Goal: Communication & Community: Answer question/provide support

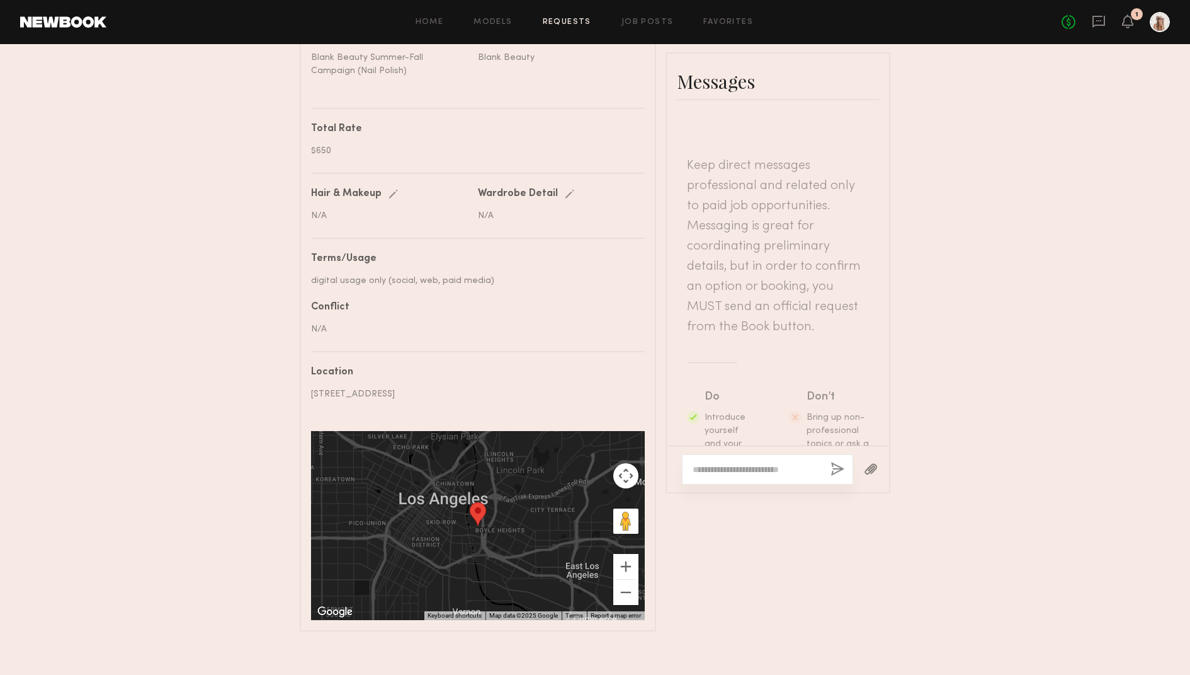
click at [1134, 23] on div "No fees up to $5,000 1" at bounding box center [1116, 22] width 108 height 20
click at [1131, 23] on icon at bounding box center [1128, 20] width 10 height 9
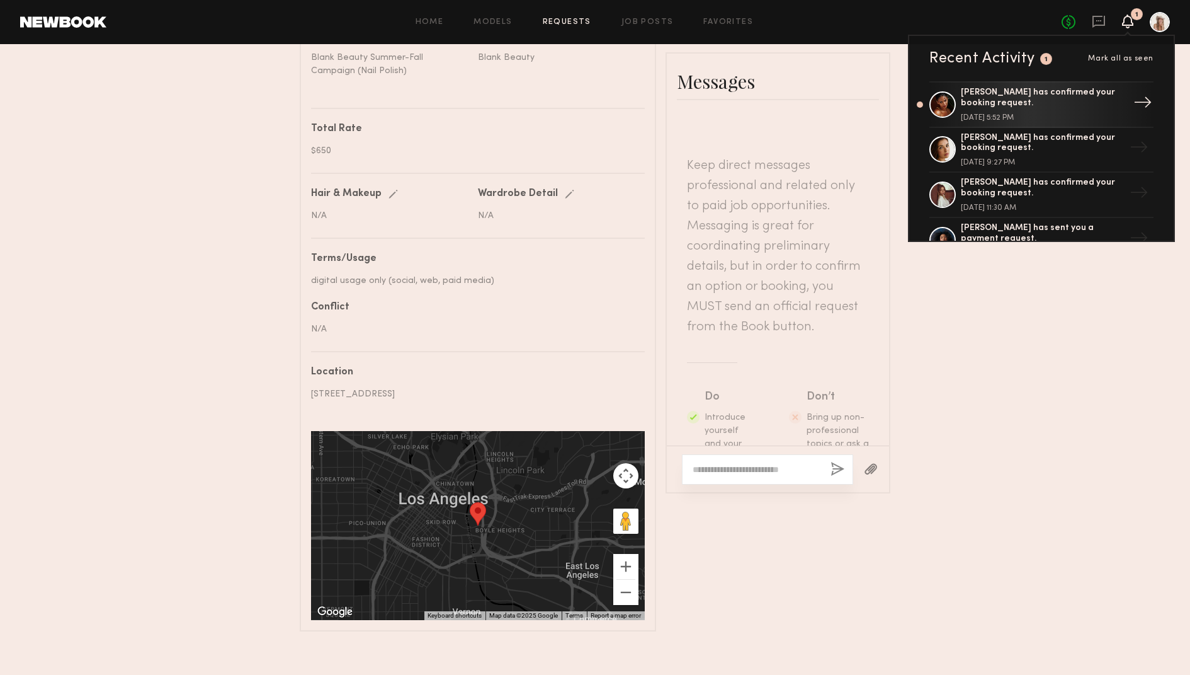
click at [1037, 109] on div "Sabrina A. has confirmed your booking request. August 26, 2025 @ 5:52 PM" at bounding box center [1043, 105] width 164 height 34
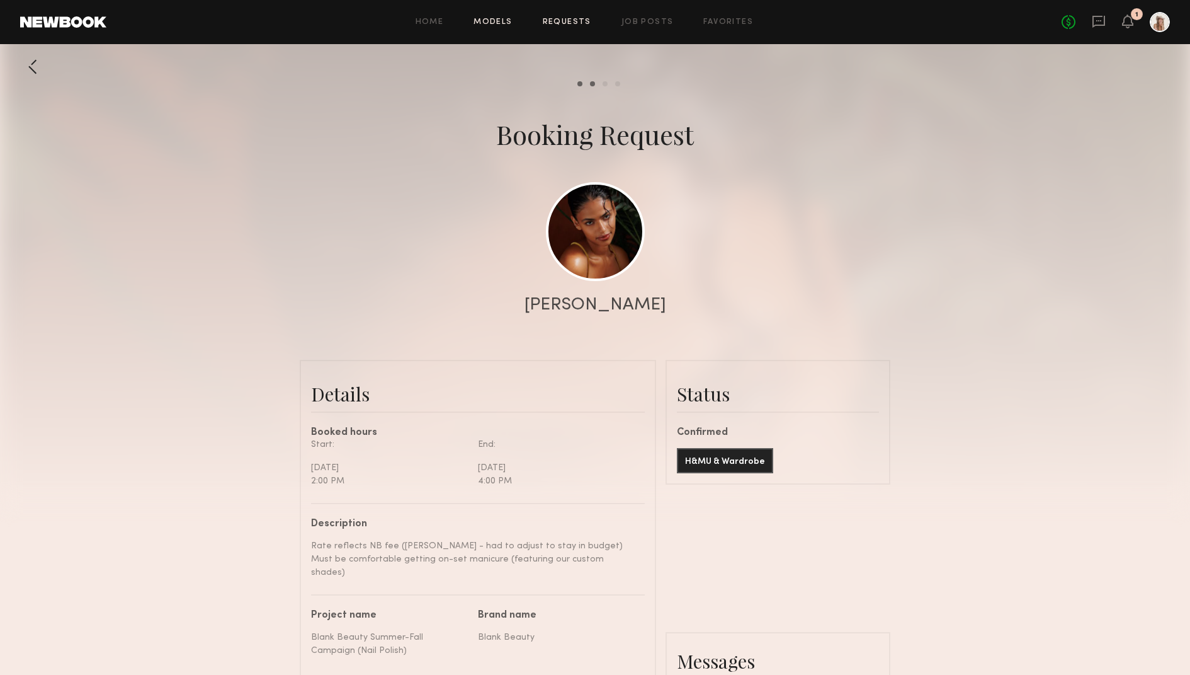
click at [495, 23] on link "Models" at bounding box center [493, 22] width 38 height 8
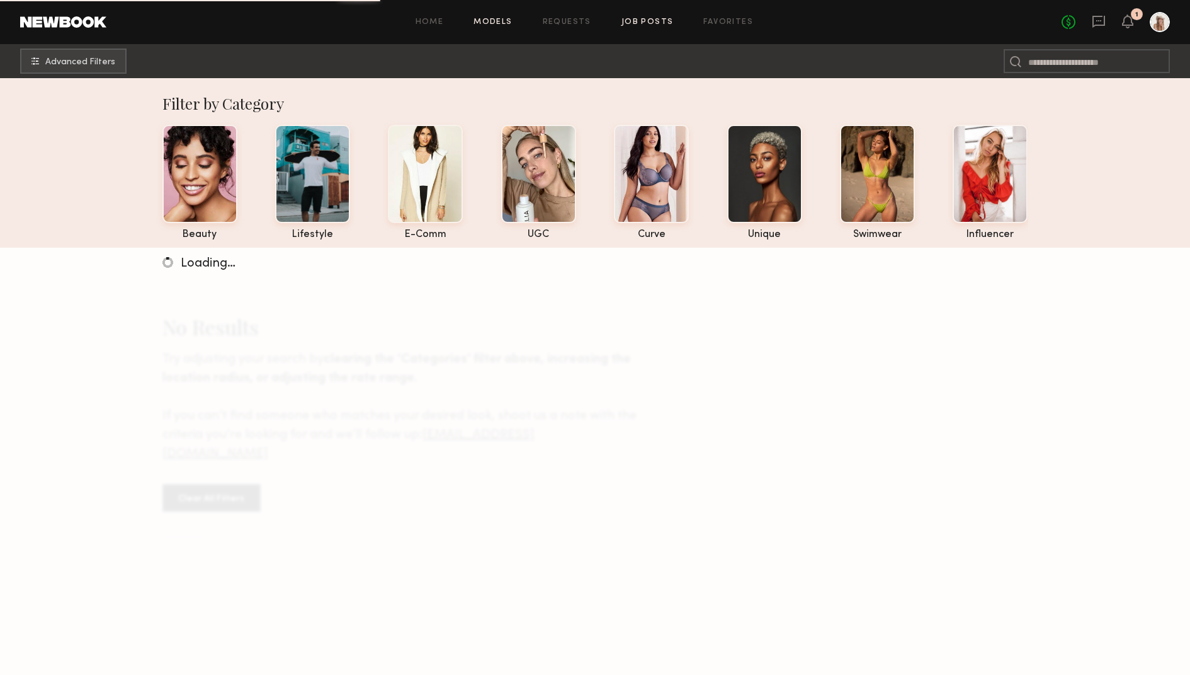
click at [632, 22] on link "Job Posts" at bounding box center [648, 22] width 52 height 8
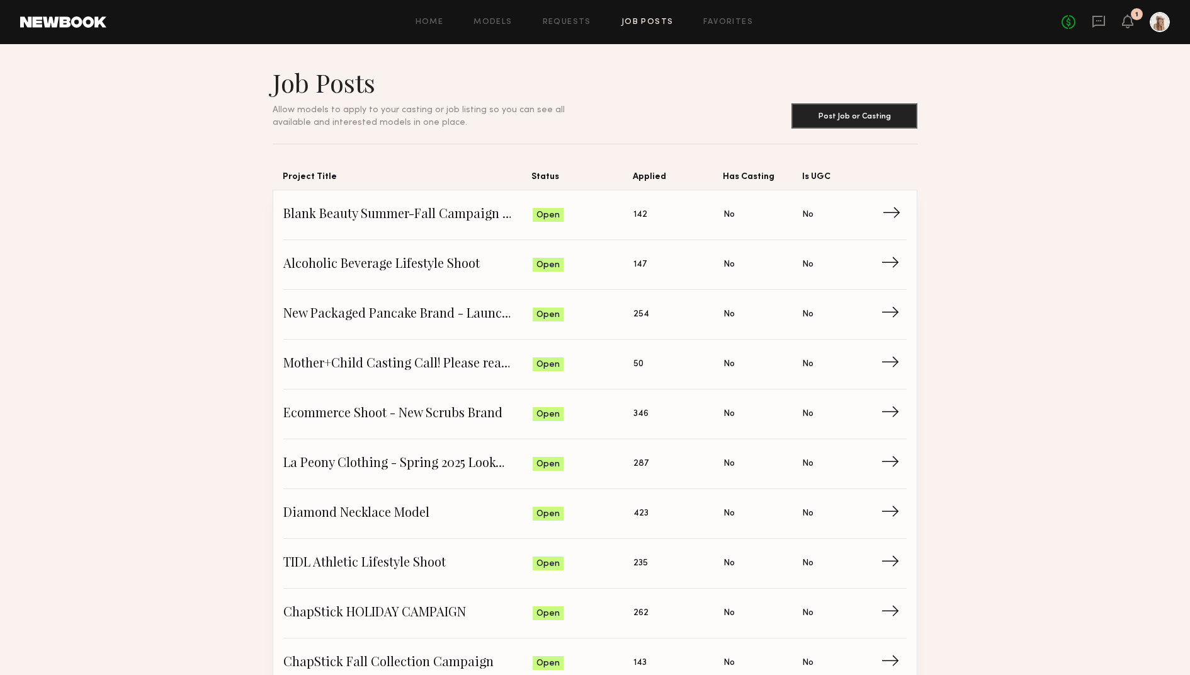
click at [388, 214] on span "Blank Beauty Summer-Fall Campaign (Nail Polish)" at bounding box center [407, 214] width 249 height 19
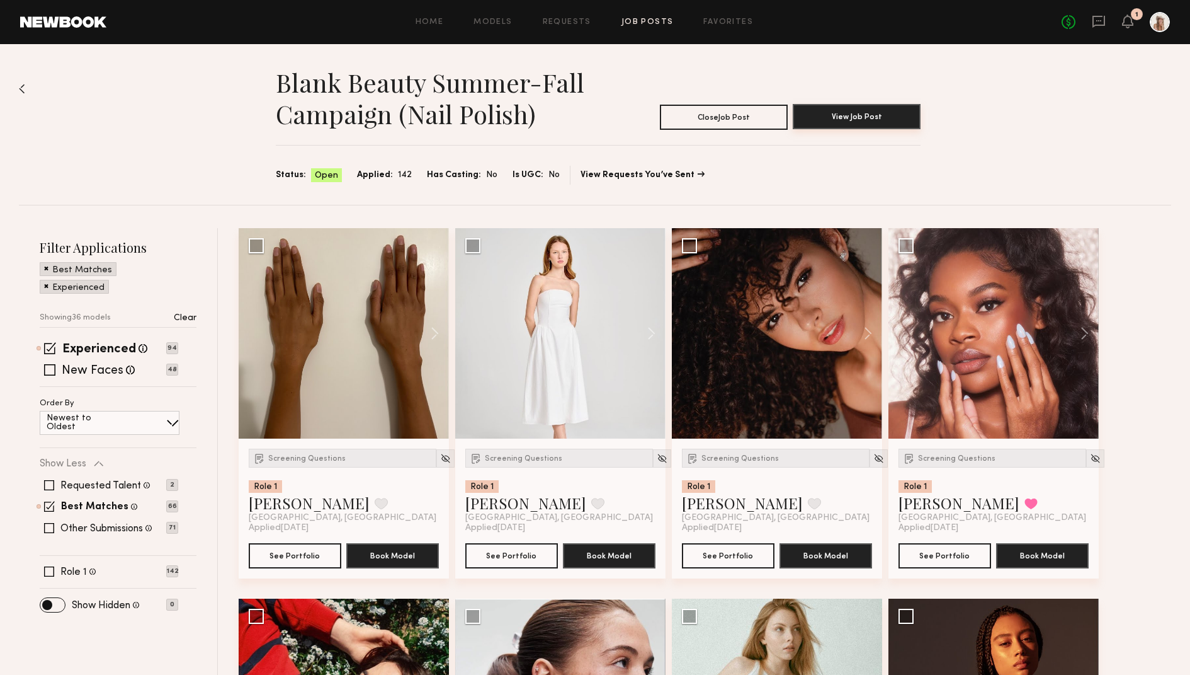
click at [853, 117] on button "View Job Post" at bounding box center [857, 116] width 128 height 25
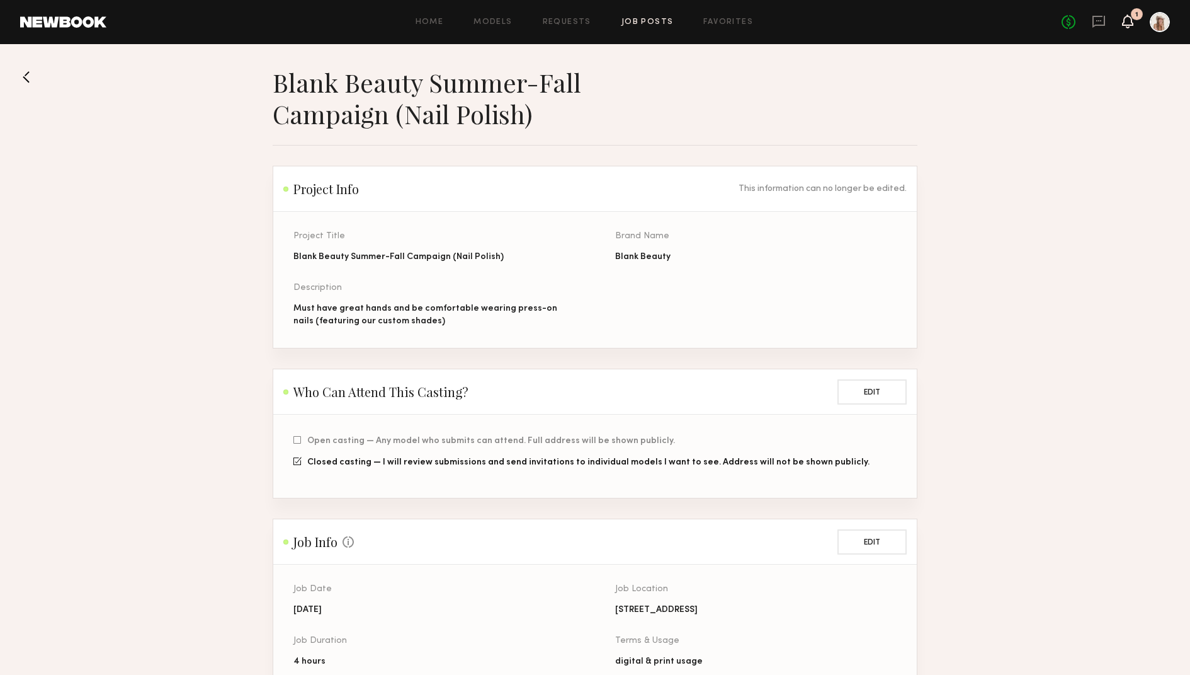
click at [1132, 20] on icon at bounding box center [1128, 20] width 10 height 9
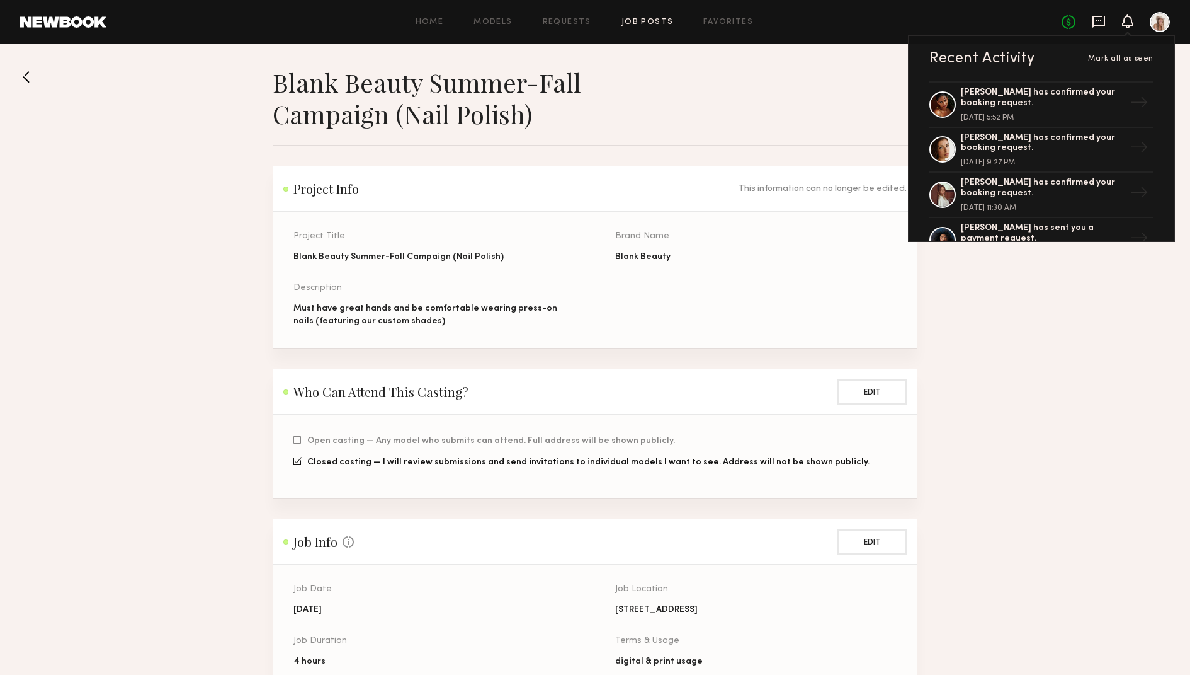
click at [1095, 22] on icon at bounding box center [1099, 21] width 14 height 14
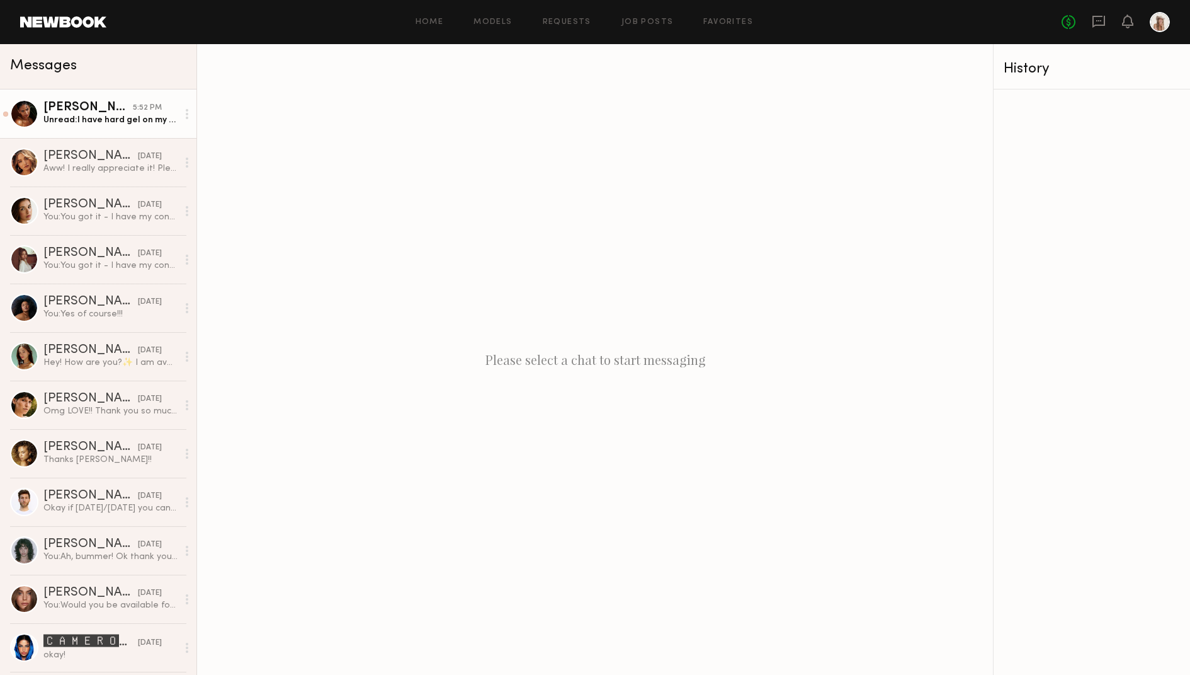
click at [93, 115] on div "Unread: I have hard gel on my natural nails currently… do i need to remove that…" at bounding box center [110, 120] width 134 height 12
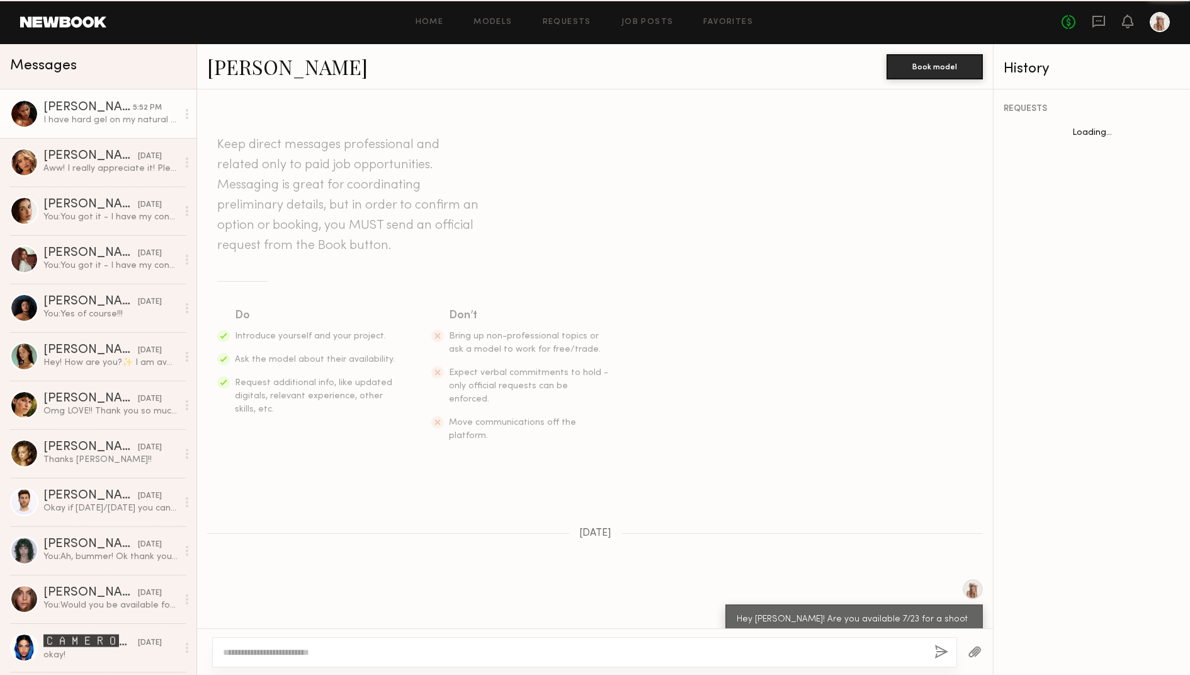
scroll to position [1604, 0]
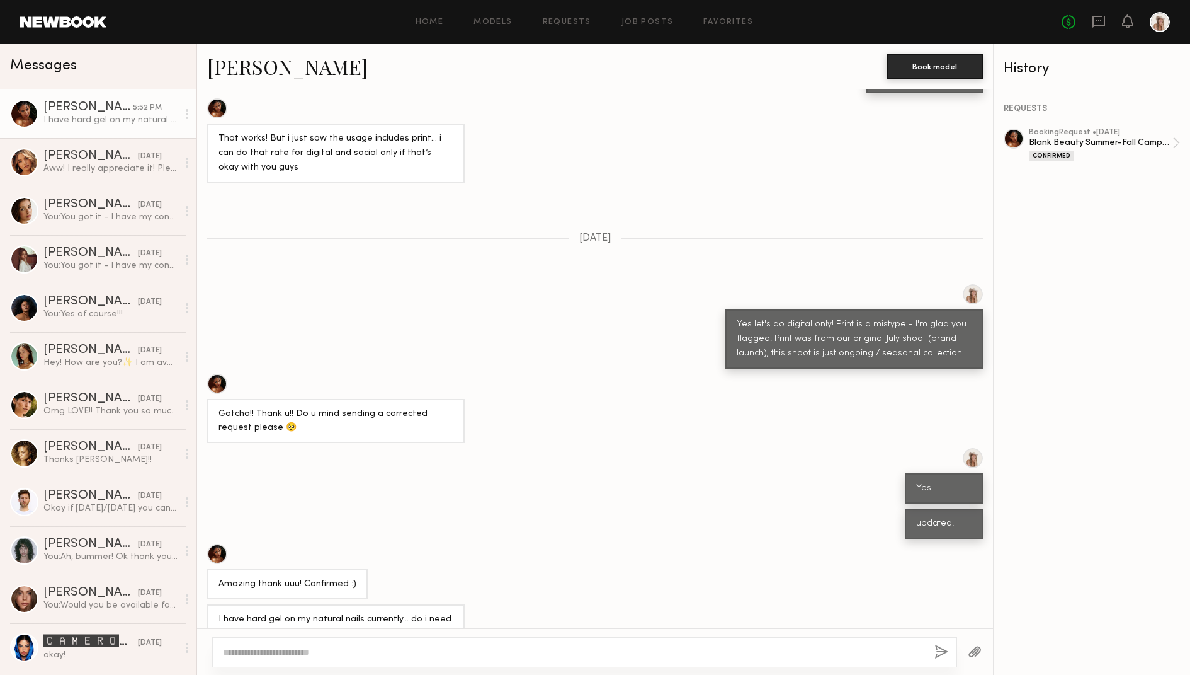
click at [362, 649] on textarea at bounding box center [574, 652] width 702 height 13
type textarea "*"
type textarea "**********"
click at [946, 649] on button "button" at bounding box center [943, 652] width 14 height 16
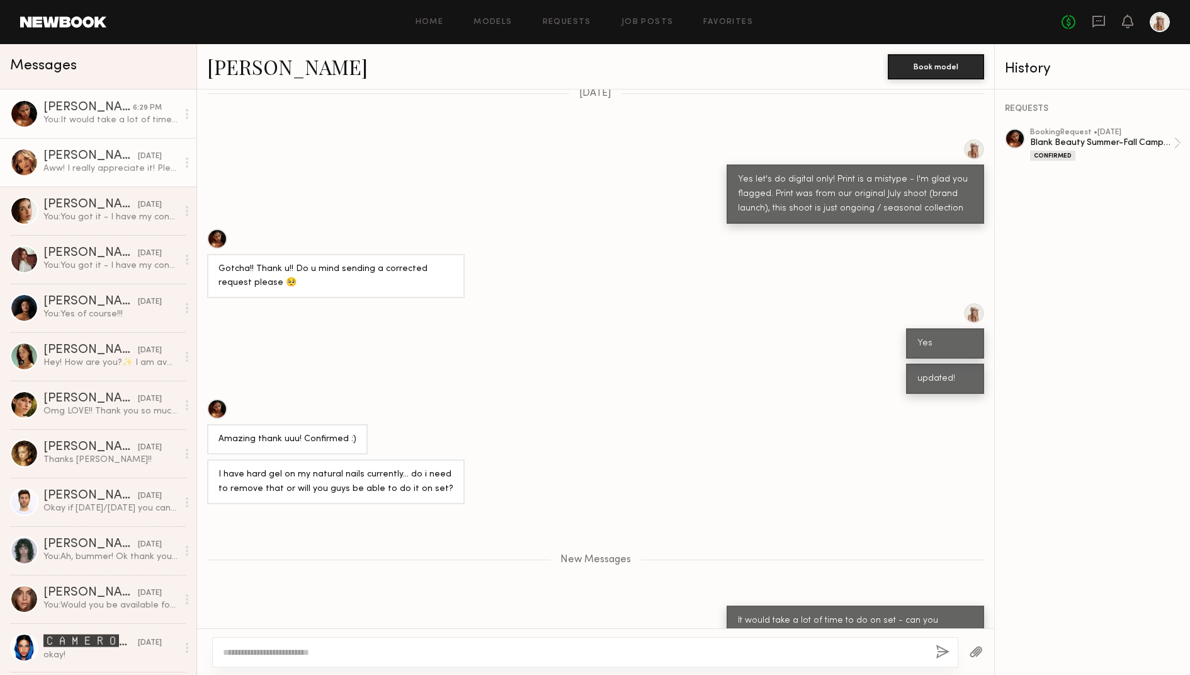
click at [72, 165] on div "Aww! I really appreciate it! Please reach out again! 🩷" at bounding box center [110, 169] width 134 height 12
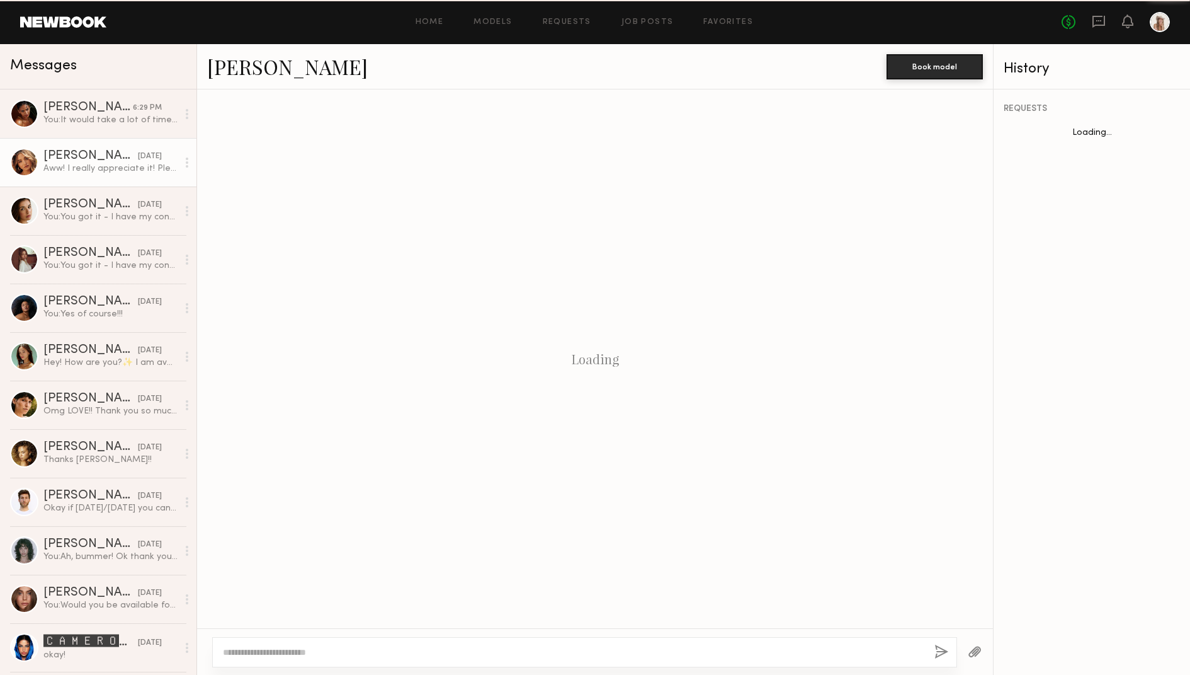
scroll to position [416, 0]
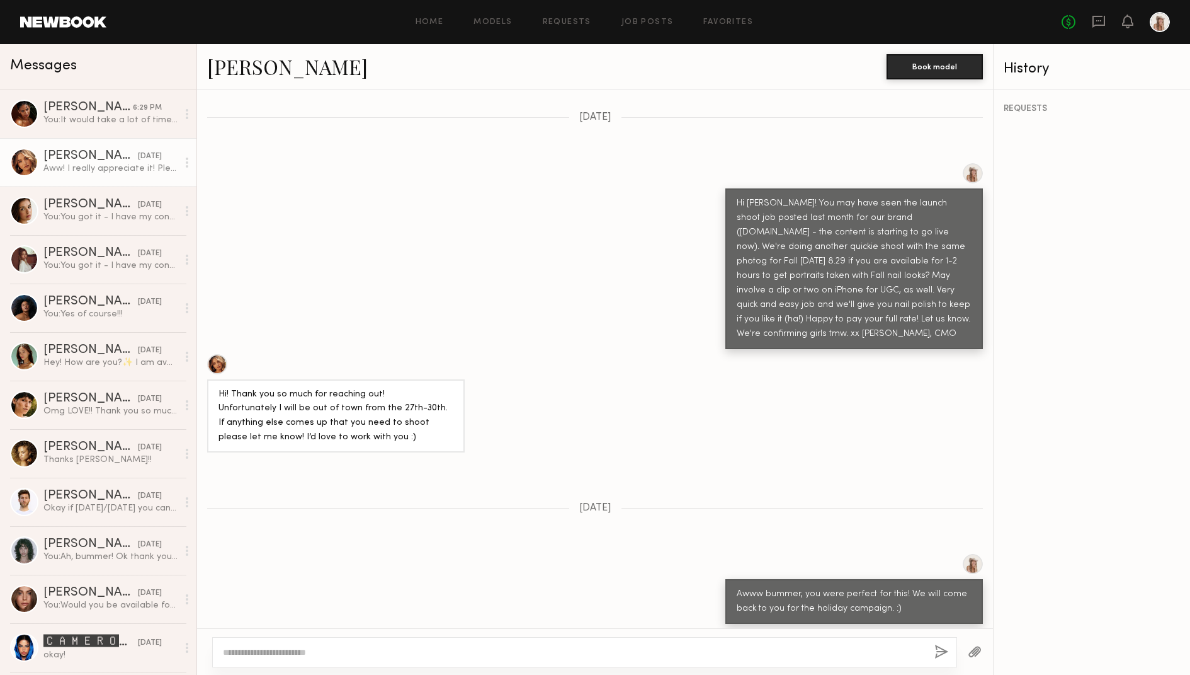
click at [260, 61] on link "Alexis B." at bounding box center [287, 66] width 161 height 27
click at [84, 109] on div "Sabrina A." at bounding box center [87, 107] width 89 height 13
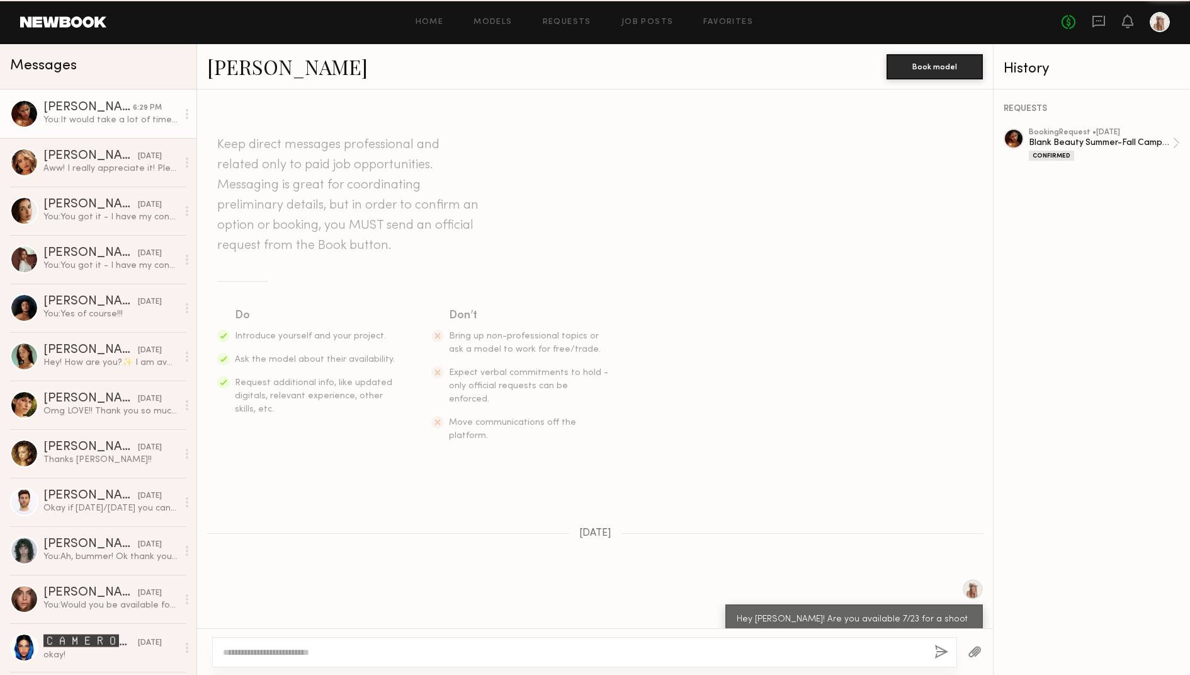
scroll to position [1653, 0]
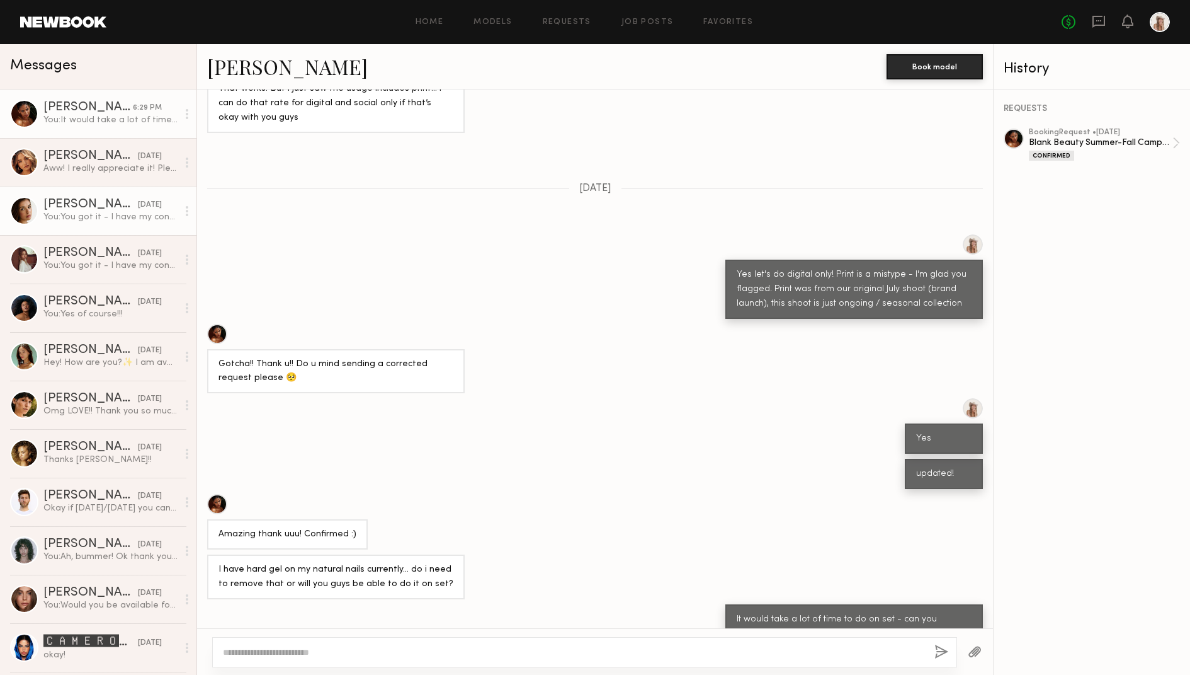
click at [87, 214] on div "You: You got it - I have my content manager Kendall reviewing model options and…" at bounding box center [110, 217] width 134 height 12
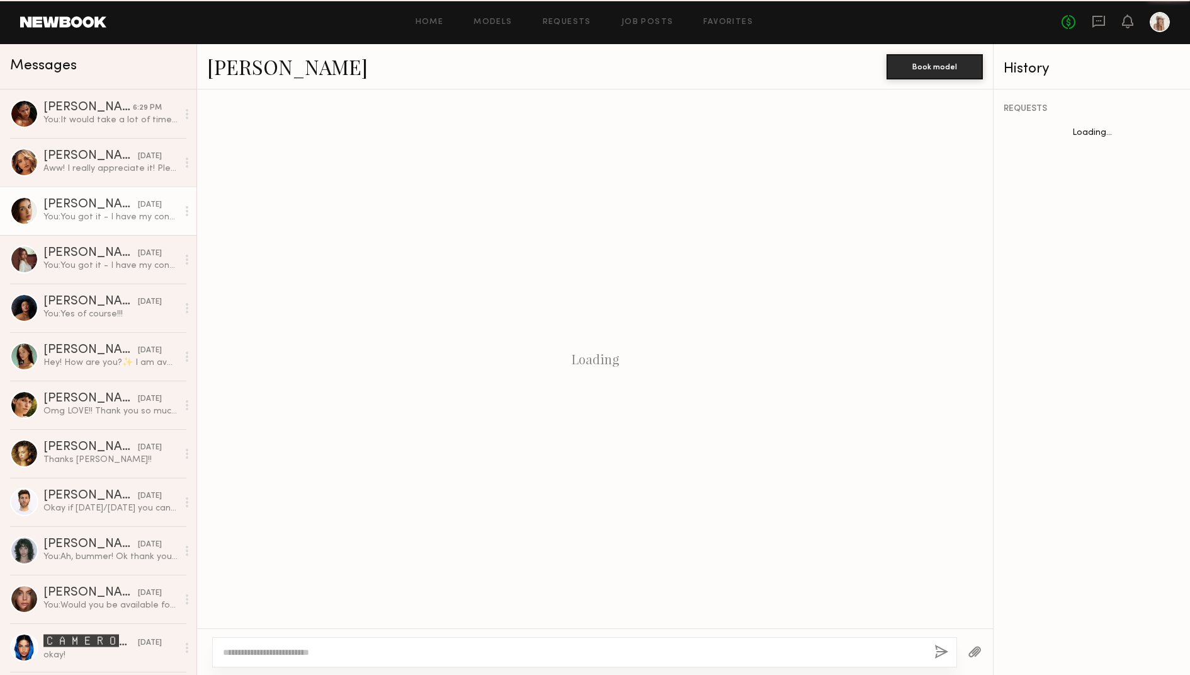
scroll to position [408, 0]
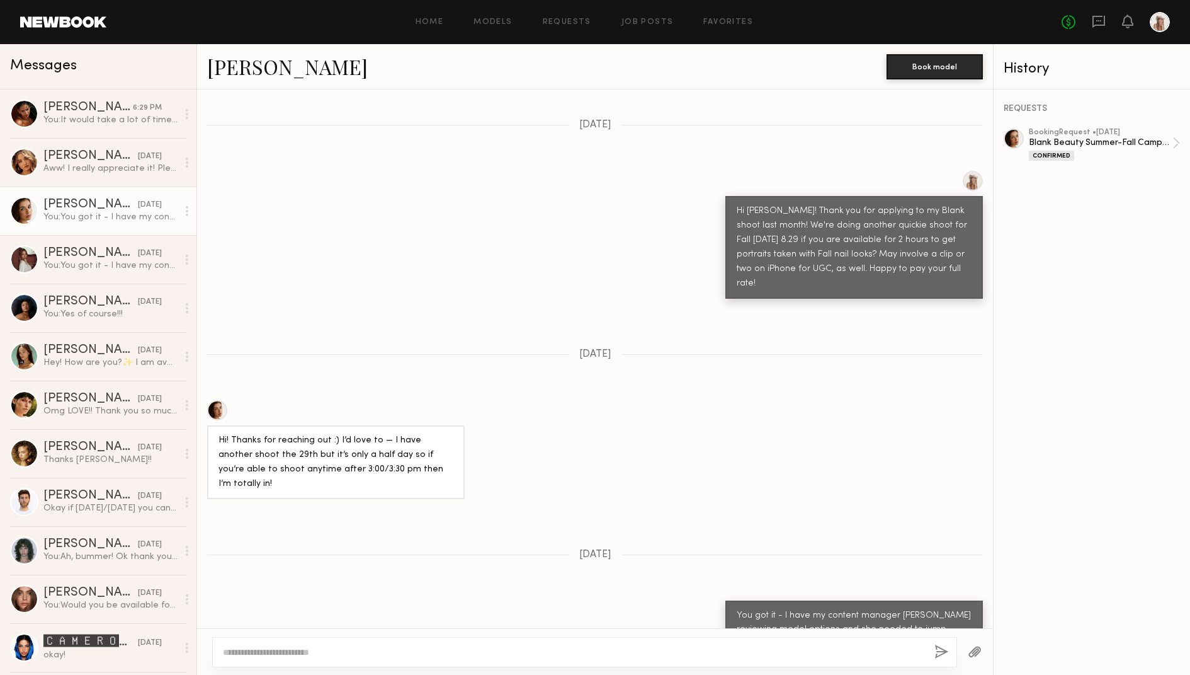
click at [243, 69] on link "Jasmine G." at bounding box center [287, 66] width 161 height 27
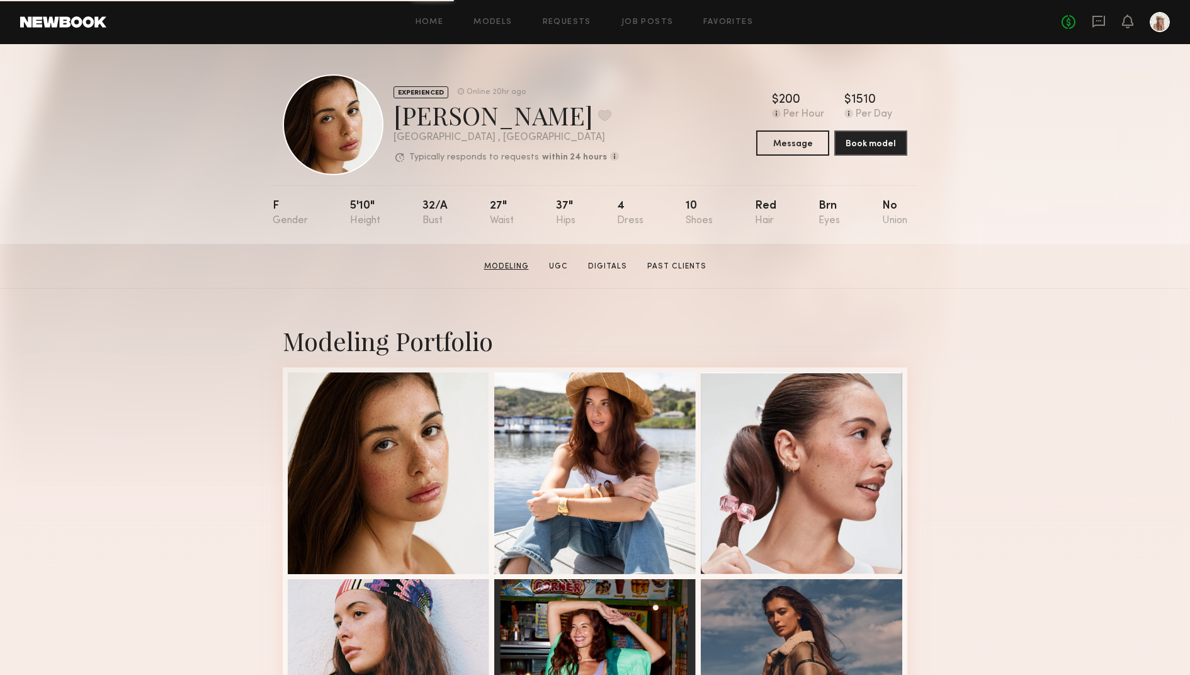
click at [500, 266] on link "Modeling" at bounding box center [506, 266] width 55 height 11
click at [1104, 21] on icon at bounding box center [1099, 21] width 14 height 14
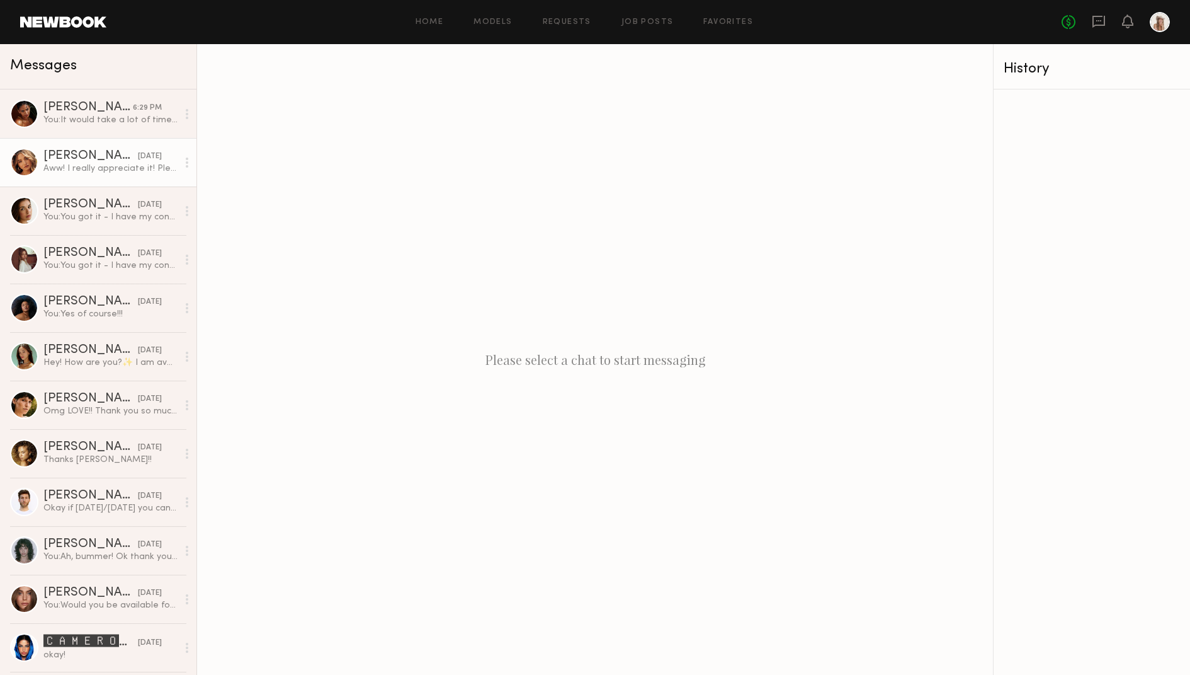
click at [89, 149] on link "Alexis B. 08/23/2025 Aww! I really appreciate it! Please reach out again! 🩷" at bounding box center [98, 162] width 197 height 49
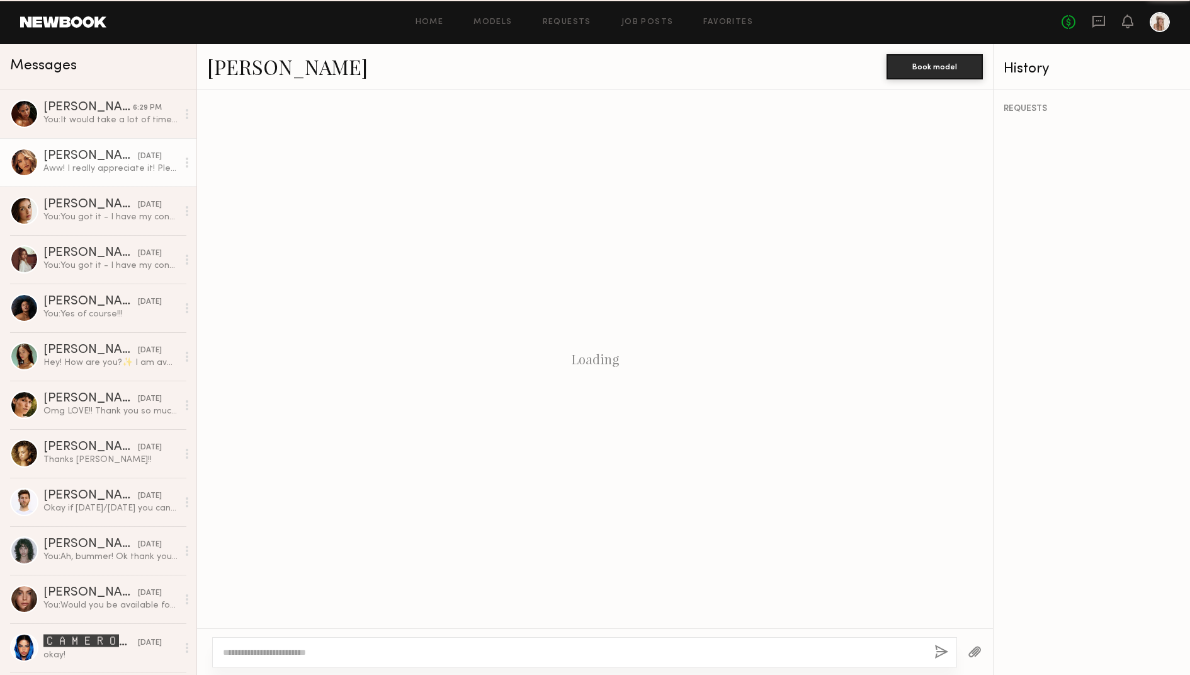
scroll to position [416, 0]
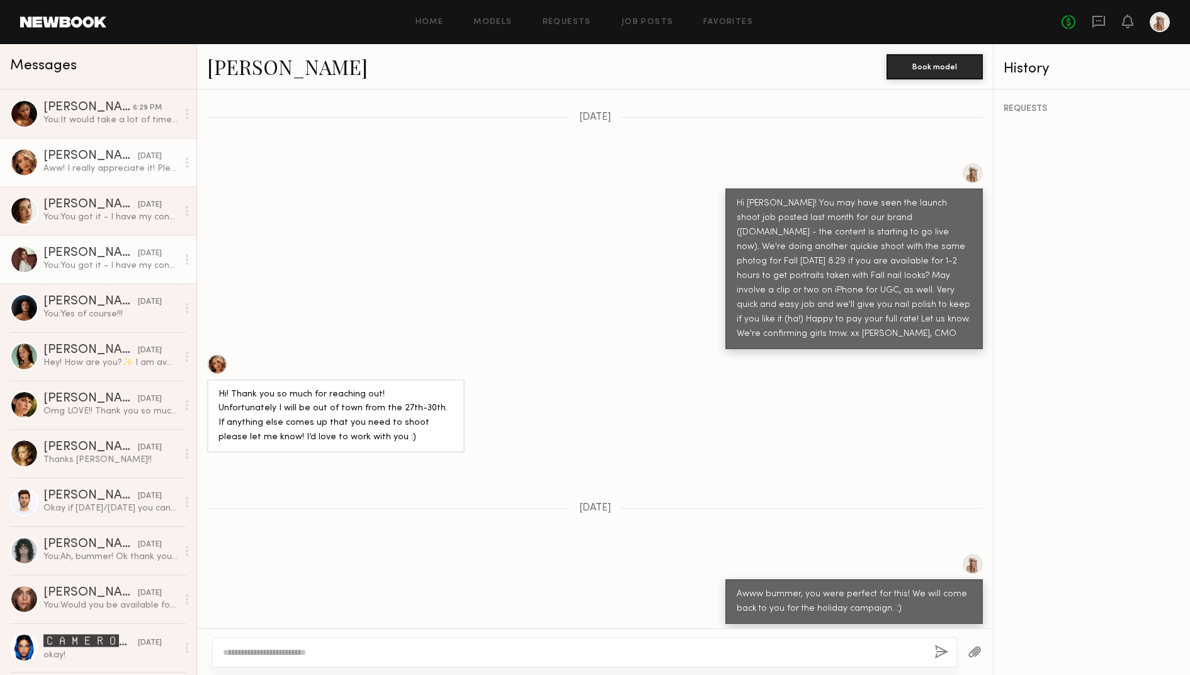
click at [77, 257] on div "Ellie G." at bounding box center [90, 253] width 94 height 13
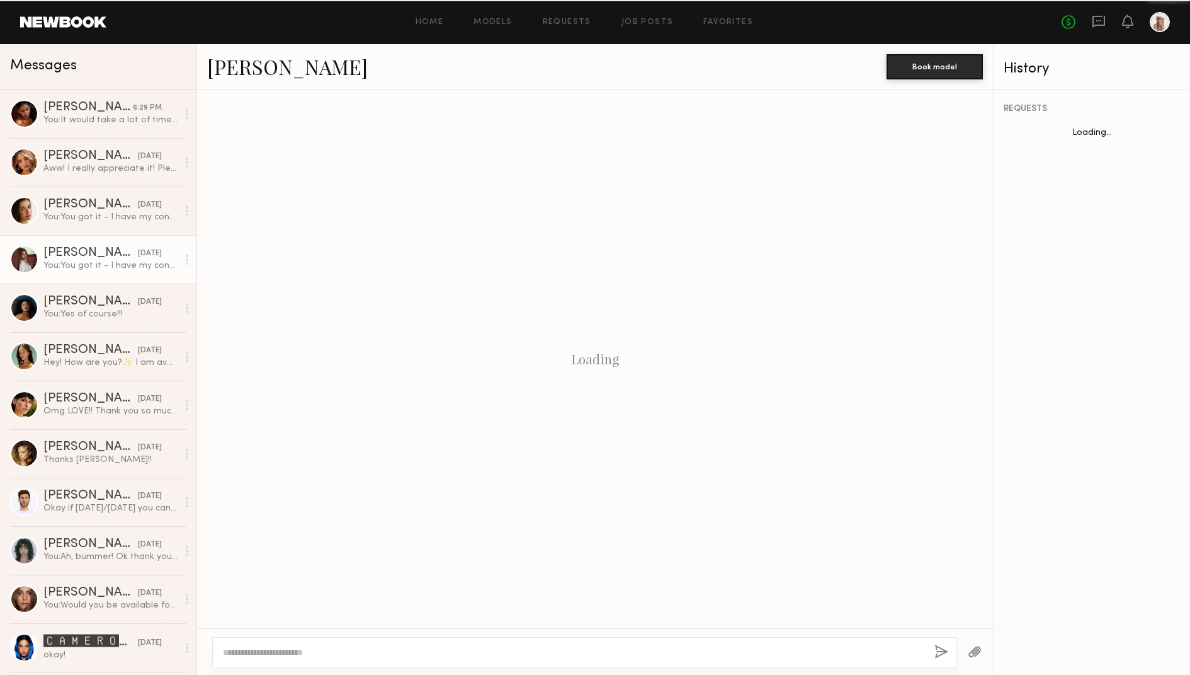
scroll to position [447, 0]
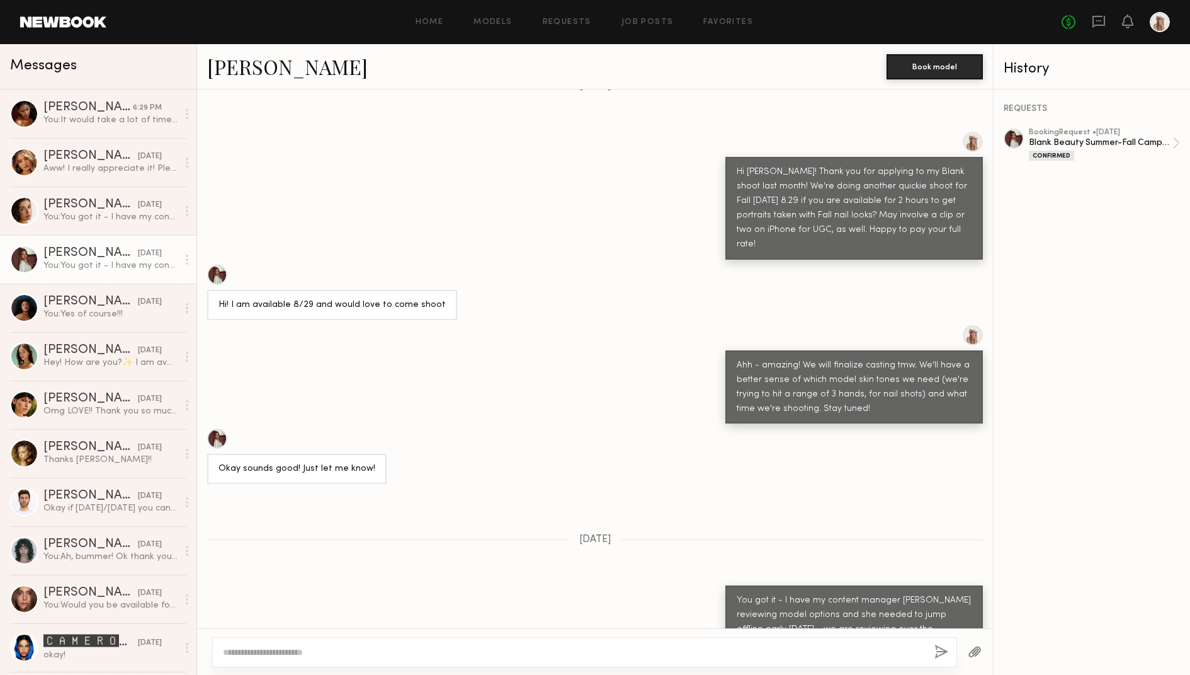
click at [249, 71] on link "Ellie G." at bounding box center [287, 66] width 161 height 27
click at [66, 108] on div "Sabrina A." at bounding box center [87, 107] width 89 height 13
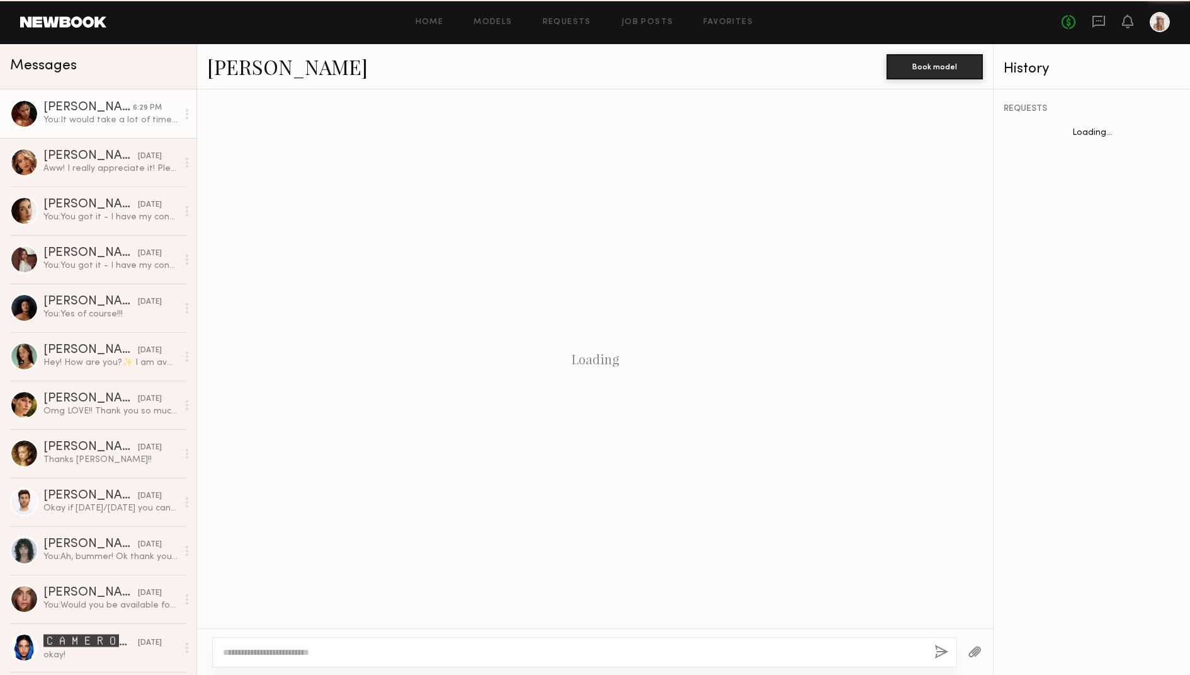
scroll to position [386, 0]
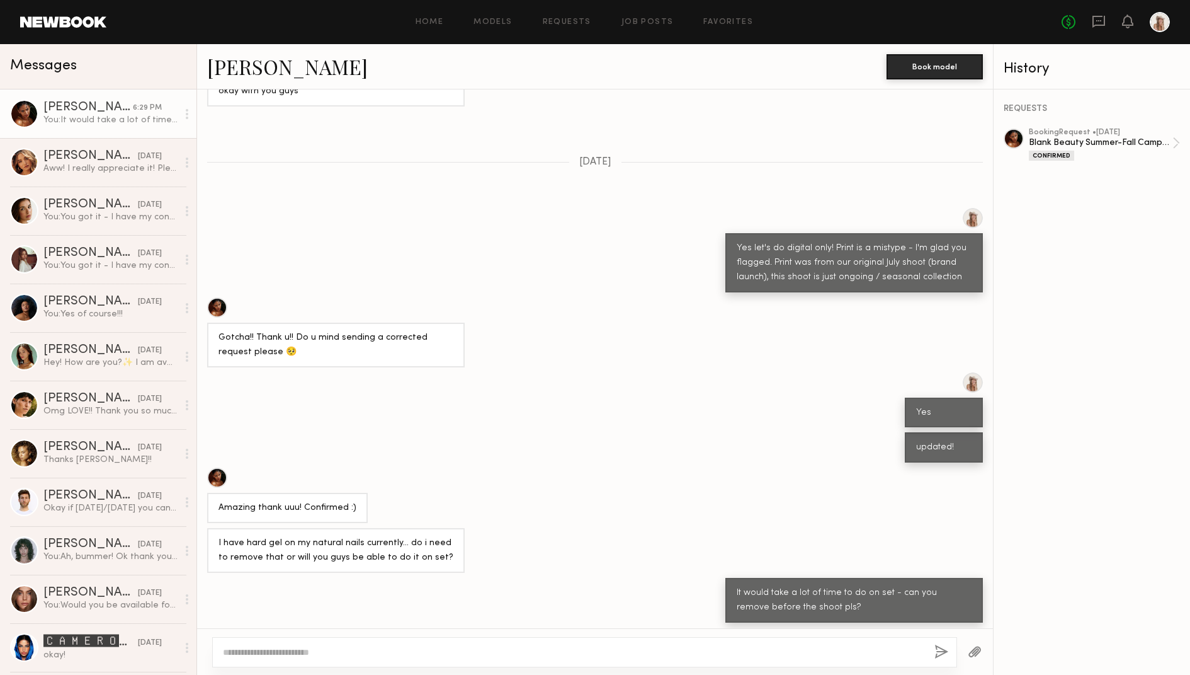
click at [241, 57] on link "Sabrina A." at bounding box center [287, 66] width 161 height 27
